Goal: Information Seeking & Learning: Learn about a topic

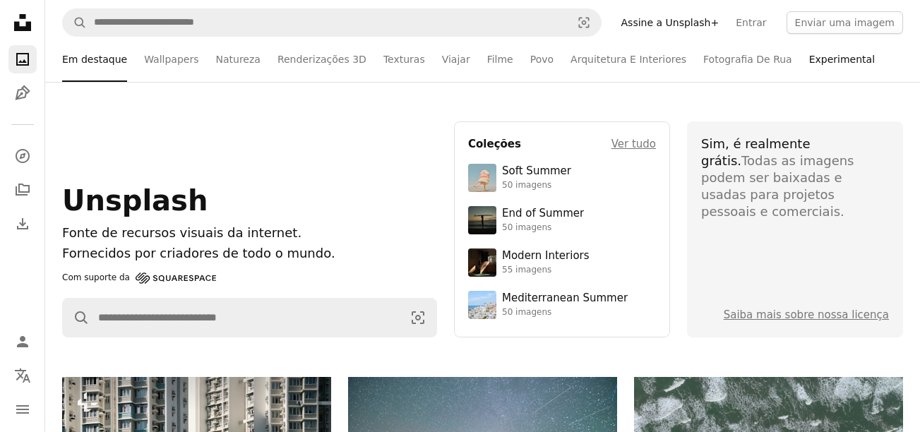
click at [809, 58] on link "Experimental" at bounding box center [842, 59] width 66 height 45
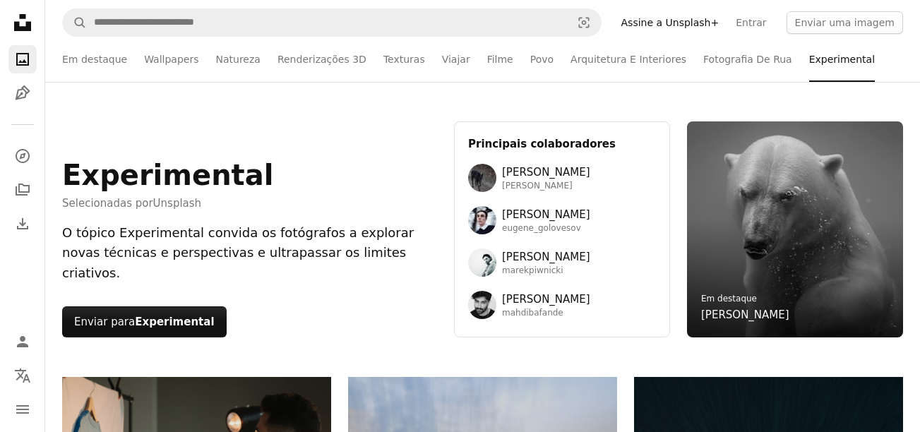
click at [728, 24] on link "Assine a Unsplash+" at bounding box center [670, 22] width 115 height 23
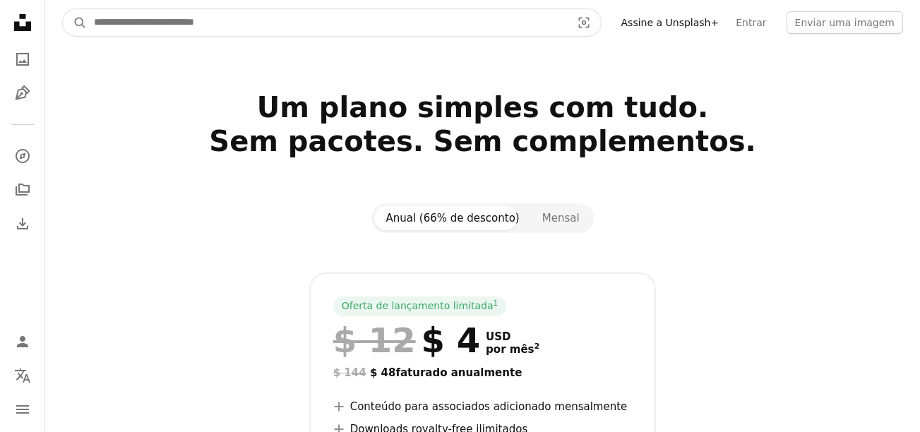
click at [251, 9] on input "Pesquise conteúdo visual em todo o site" at bounding box center [327, 22] width 480 height 27
type input "*******"
click at [63, 9] on button "A magnifying glass" at bounding box center [75, 22] width 24 height 27
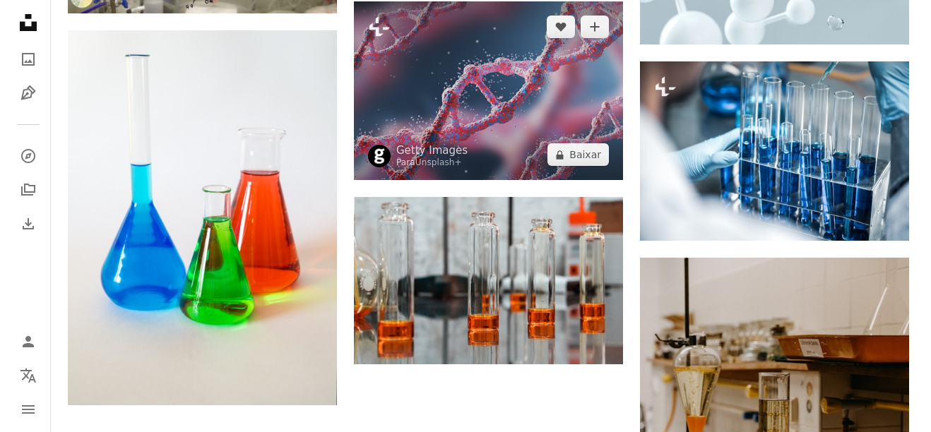
scroll to position [1553, 0]
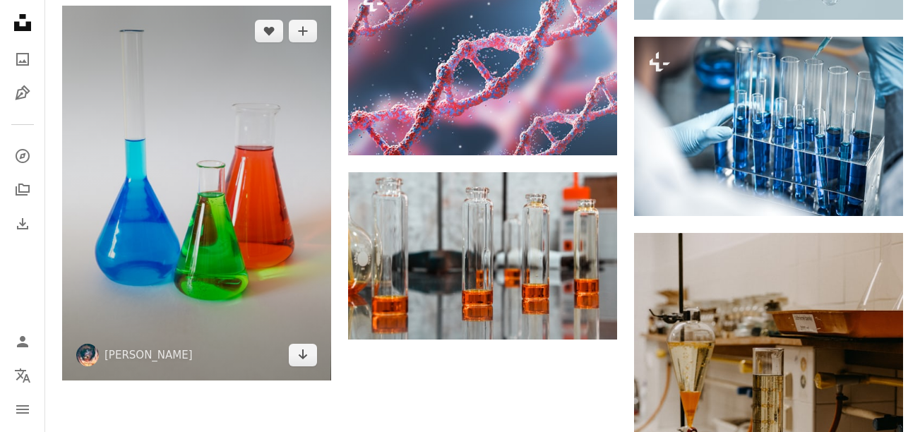
click at [247, 104] on img at bounding box center [196, 193] width 269 height 375
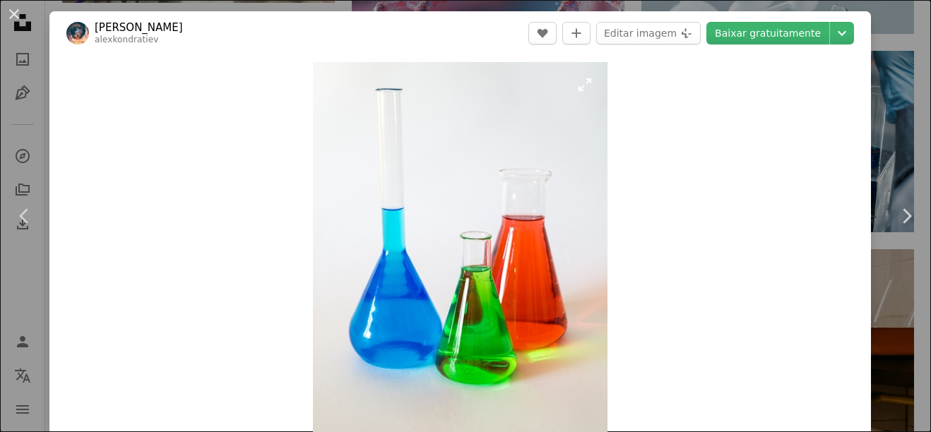
click at [527, 145] on img "Ampliar esta imagem" at bounding box center [460, 267] width 294 height 410
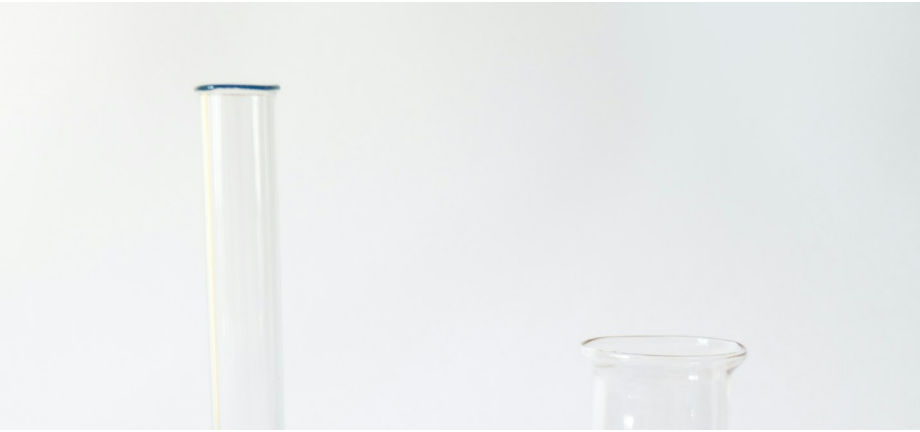
scroll to position [419, 0]
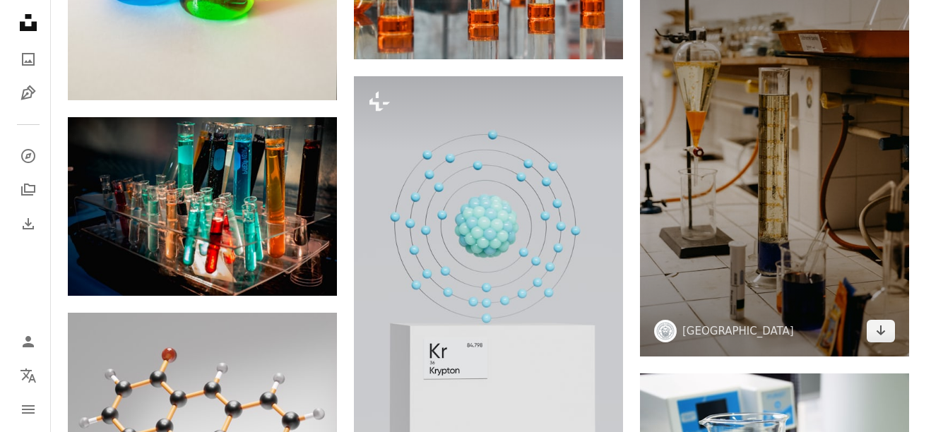
scroll to position [1836, 0]
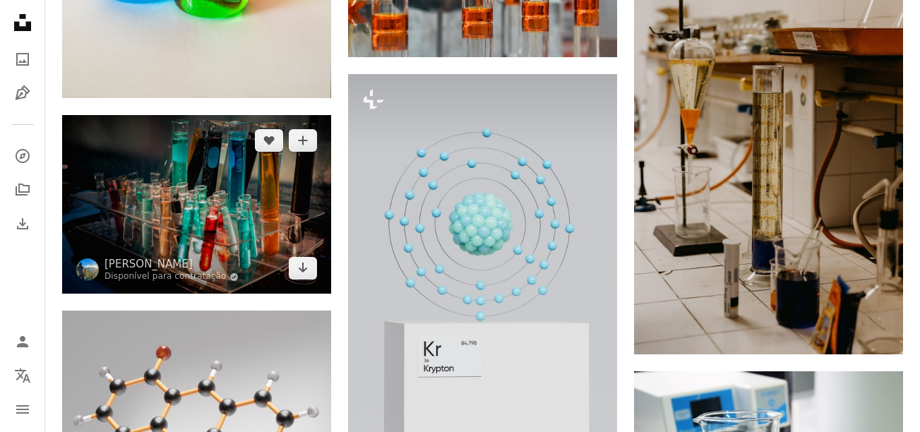
click at [177, 170] on img at bounding box center [196, 204] width 269 height 179
